Goal: Find specific page/section: Find specific page/section

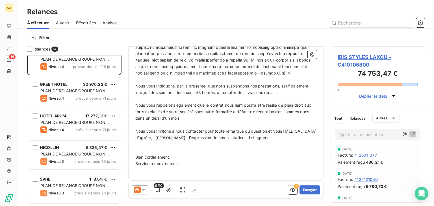
scroll to position [28, 0]
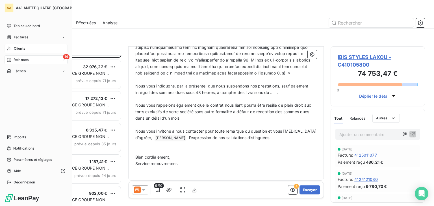
click at [12, 50] on div "Clients" at bounding box center [36, 48] width 63 height 9
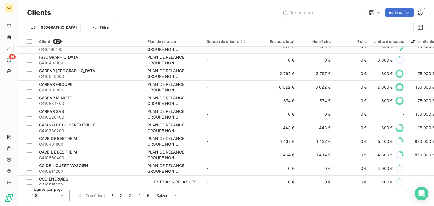
scroll to position [537, 0]
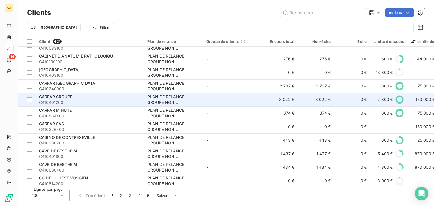
click at [125, 98] on div "CARFAR GROUPE" at bounding box center [90, 97] width 102 height 6
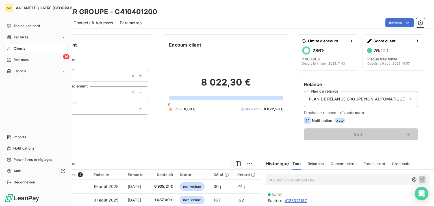
click at [18, 47] on span "Clients" at bounding box center [19, 48] width 11 height 5
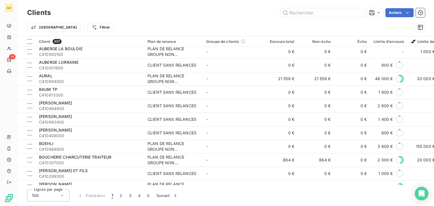
scroll to position [339, 0]
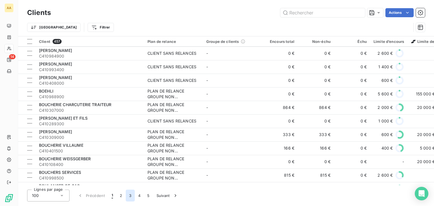
click at [129, 193] on button "3" at bounding box center [130, 196] width 9 height 12
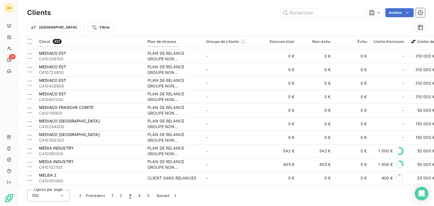
scroll to position [1220, 0]
click at [139, 195] on button "4" at bounding box center [139, 196] width 9 height 12
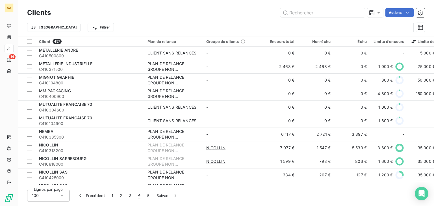
scroll to position [0, 0]
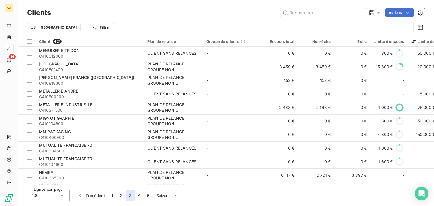
click at [128, 196] on button "3" at bounding box center [130, 196] width 9 height 12
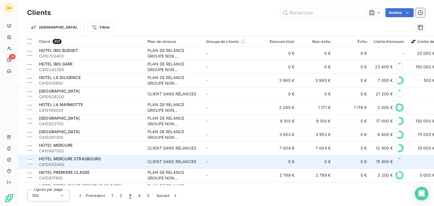
click at [97, 158] on span "HOTEL MERCURE STRASBOURG" at bounding box center [70, 159] width 62 height 5
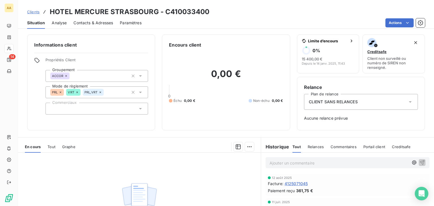
click at [323, 7] on div "Clients HOTEL MERCURE STRASBOURG - C410033400" at bounding box center [226, 12] width 416 height 10
